Goal: Information Seeking & Learning: Learn about a topic

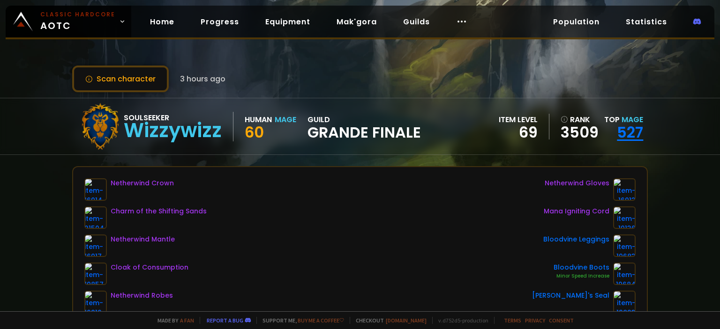
click at [628, 130] on link "527" at bounding box center [630, 132] width 26 height 21
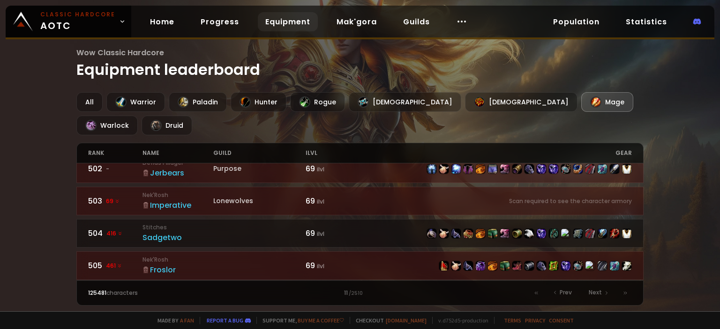
scroll to position [63, 0]
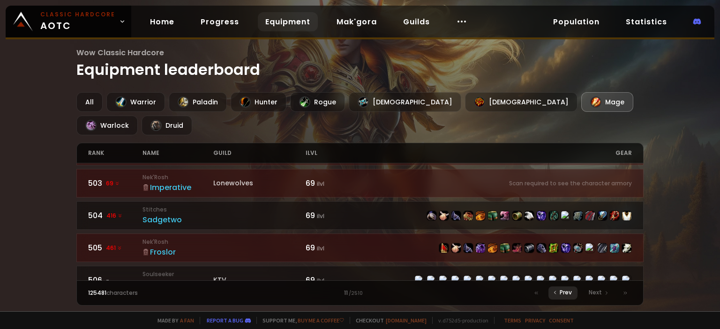
click at [565, 292] on span "Prev" at bounding box center [566, 293] width 12 height 8
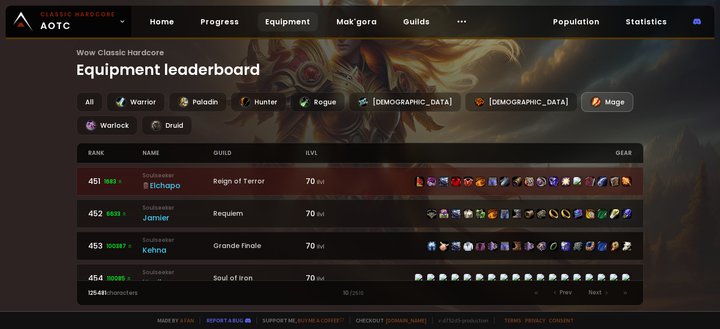
click at [158, 245] on div "Kehna" at bounding box center [177, 251] width 71 height 12
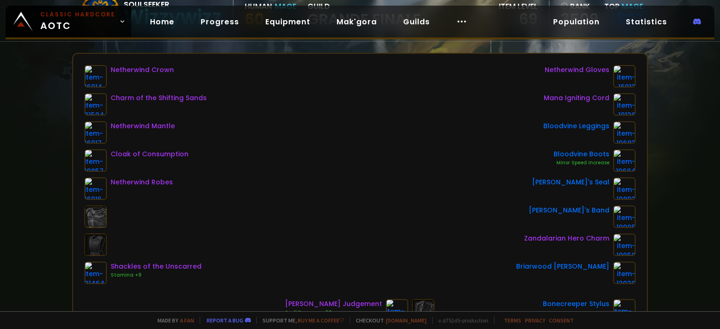
scroll to position [126, 0]
